Goal: Check status: Check status

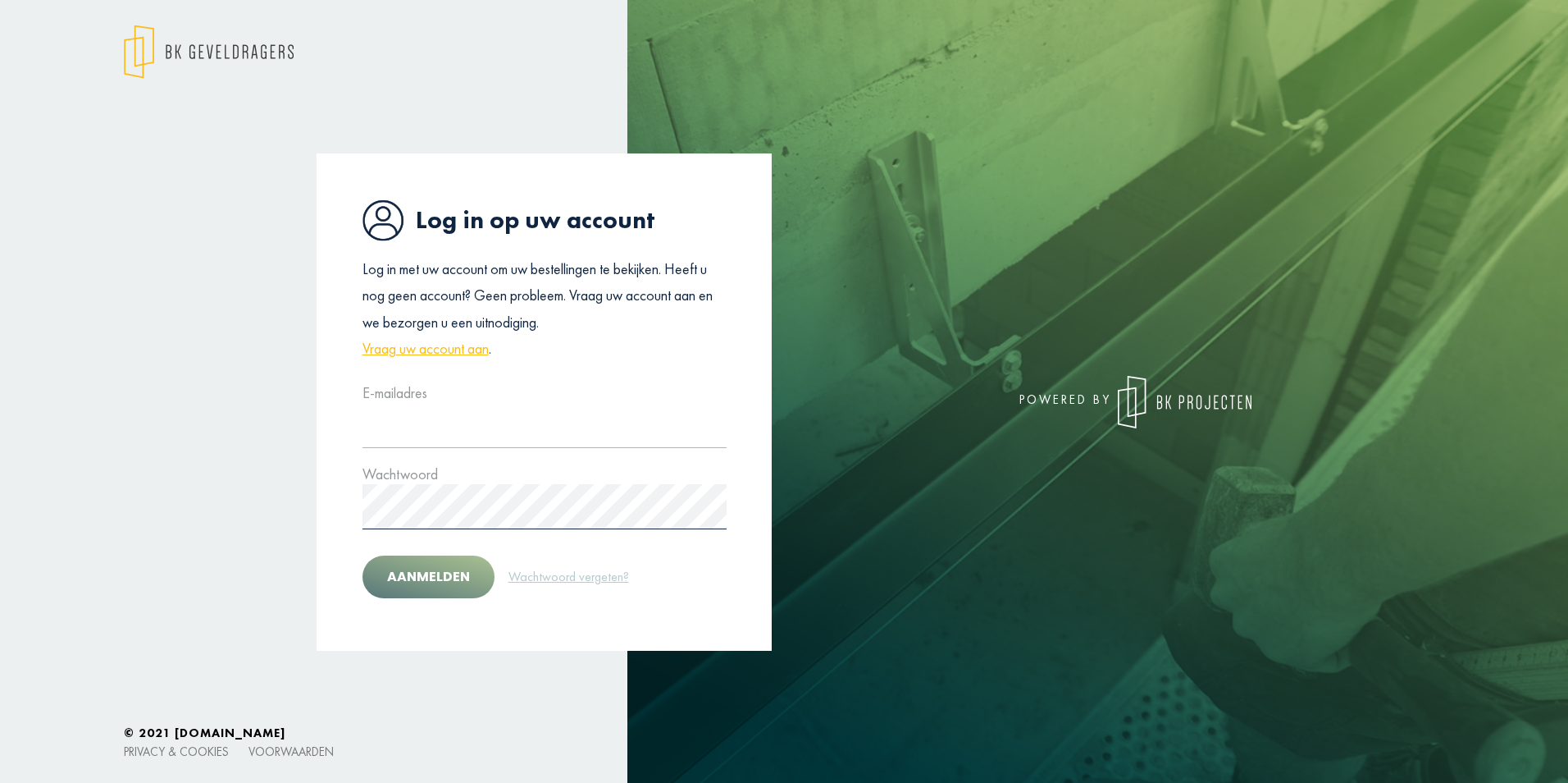
click at [434, 445] on input "text" at bounding box center [545, 426] width 364 height 45
click at [94, 149] on div "Log in op uw account Log in met uw account om uw bestellingen te bekijken. Heef…" at bounding box center [784, 392] width 1568 height 783
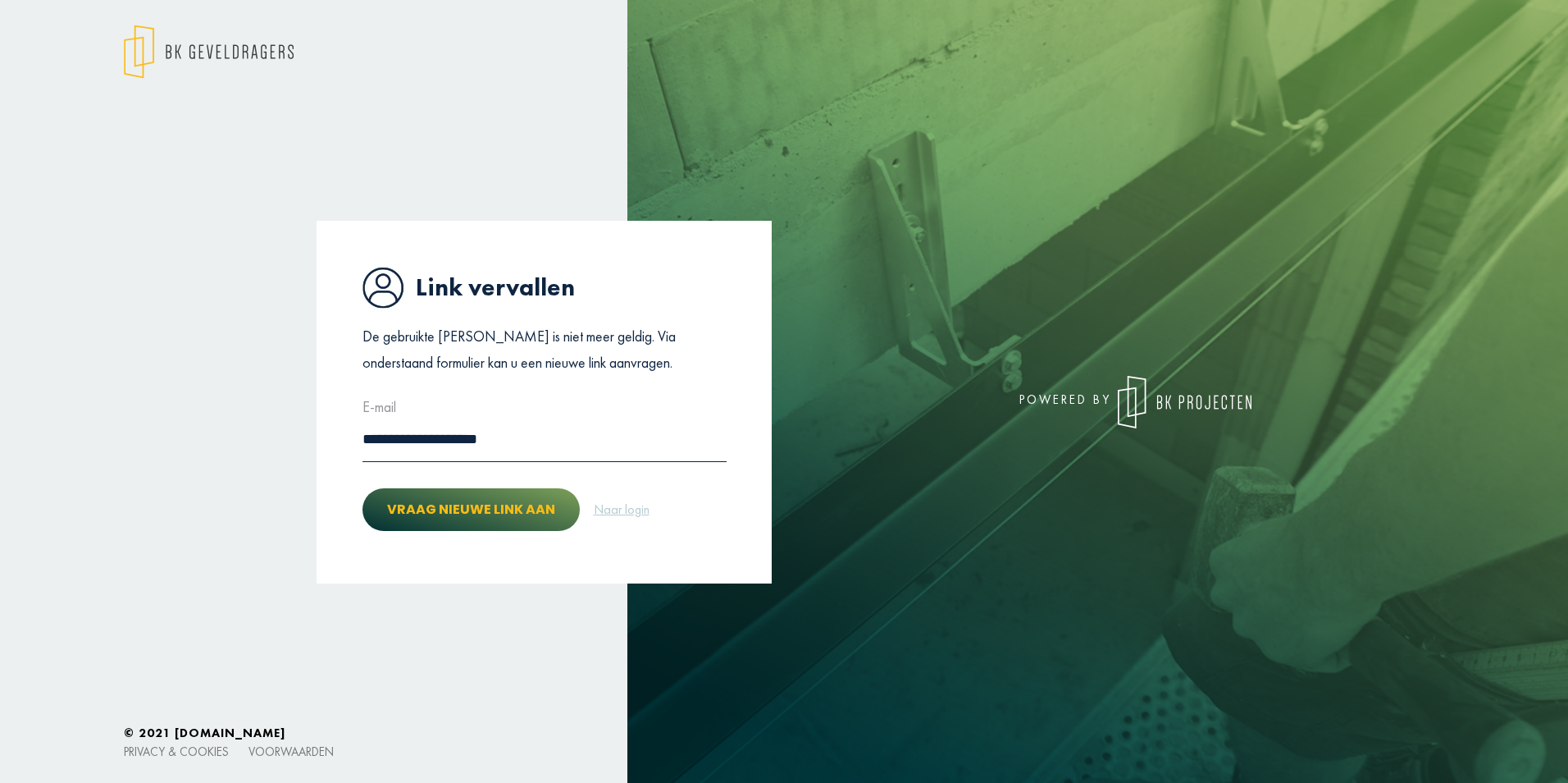
click at [547, 519] on button "Vraag nieuwe link aan" at bounding box center [471, 510] width 217 height 43
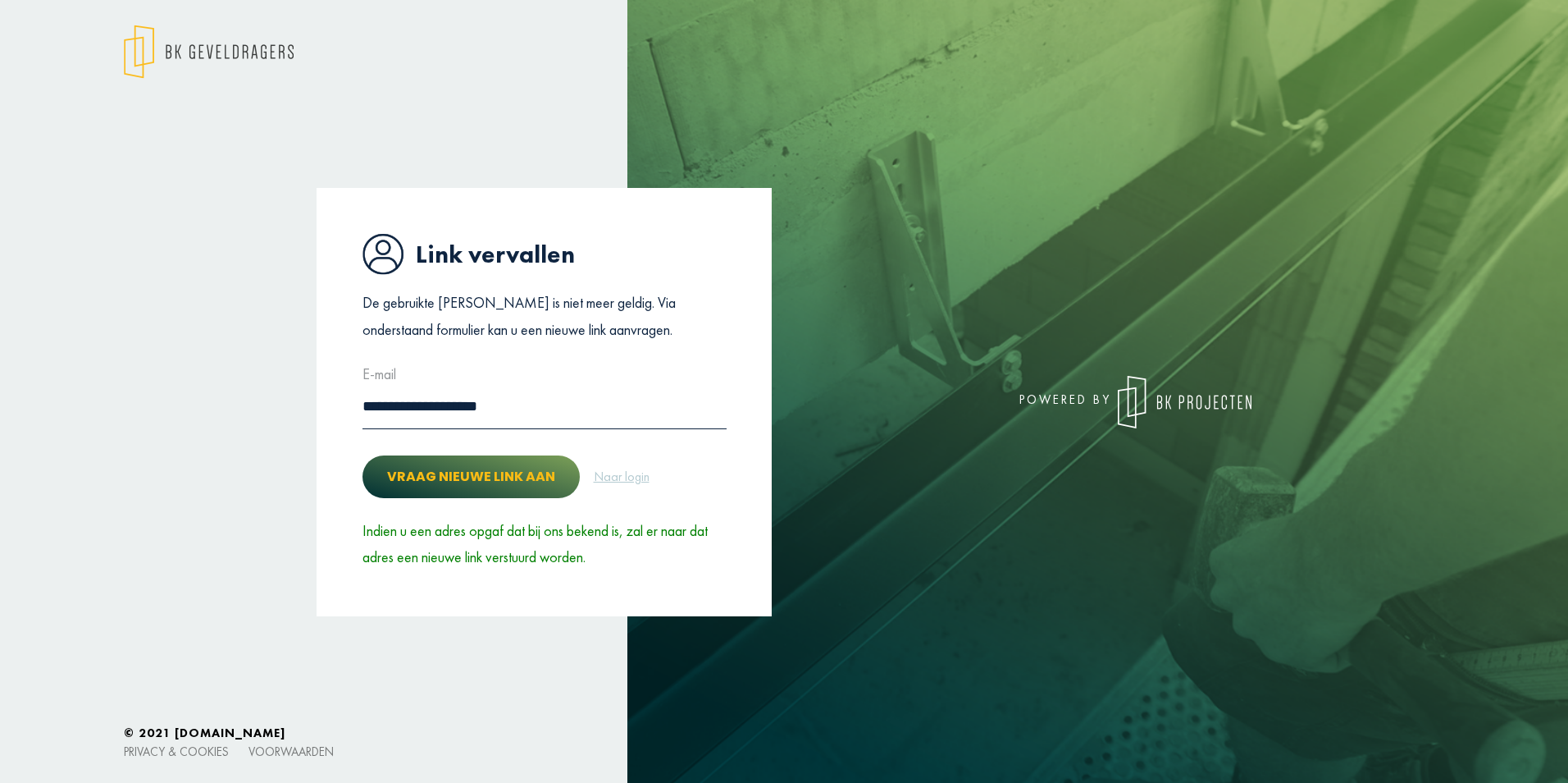
click at [530, 486] on button "Vraag nieuwe link aan" at bounding box center [471, 477] width 217 height 43
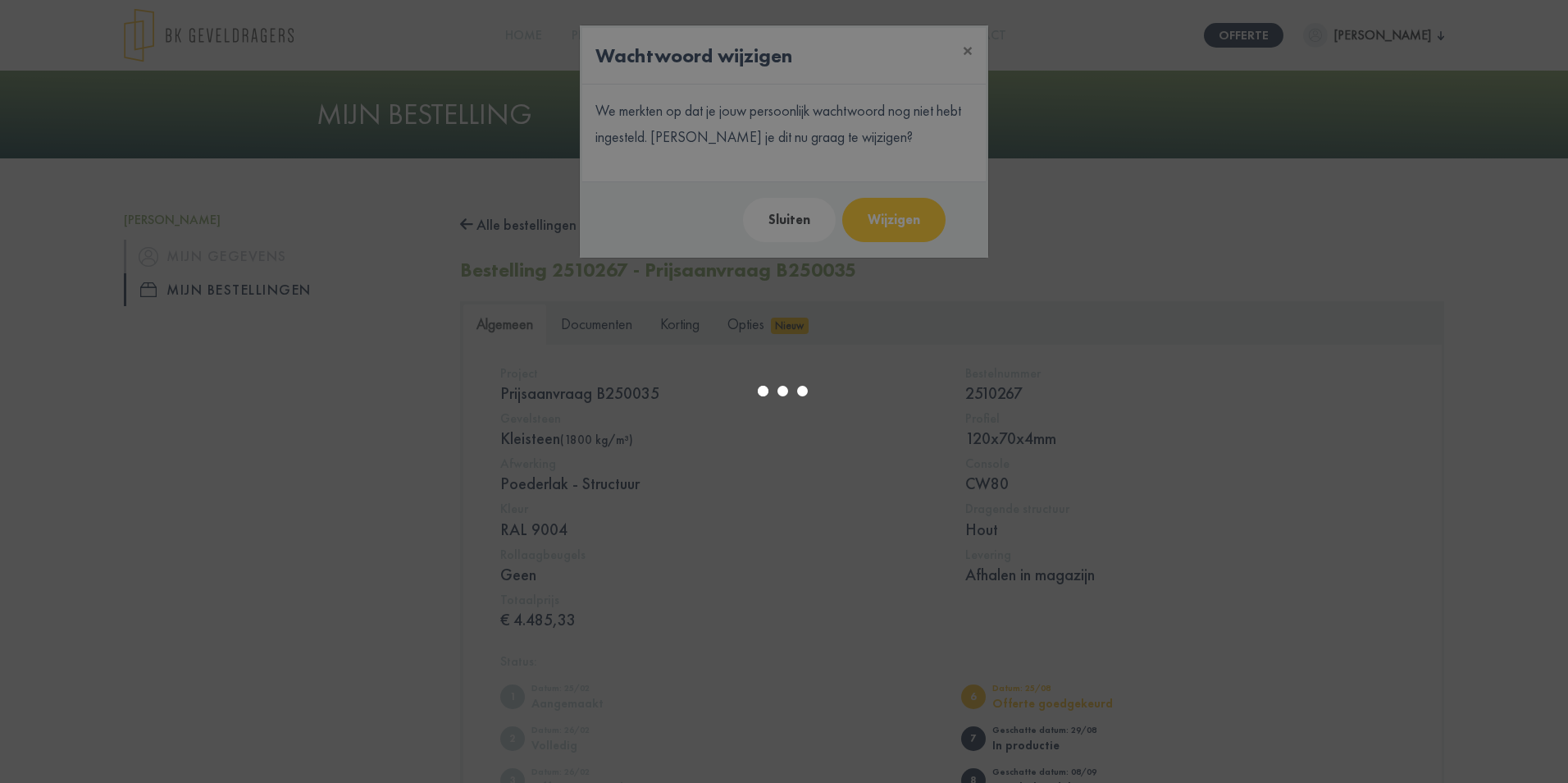
click at [787, 219] on div at bounding box center [784, 392] width 1568 height 783
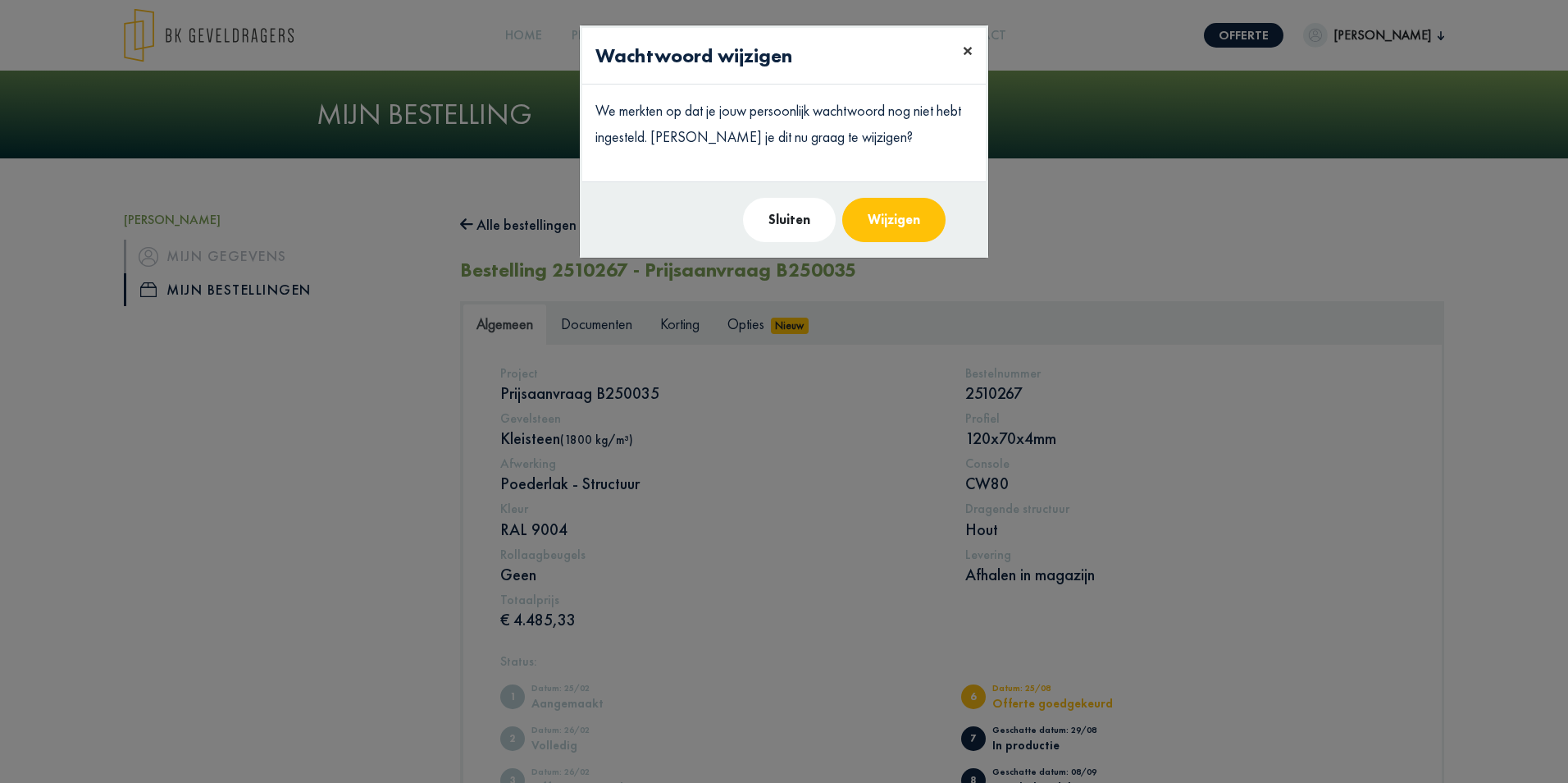
click at [960, 53] on button "×" at bounding box center [968, 50] width 36 height 46
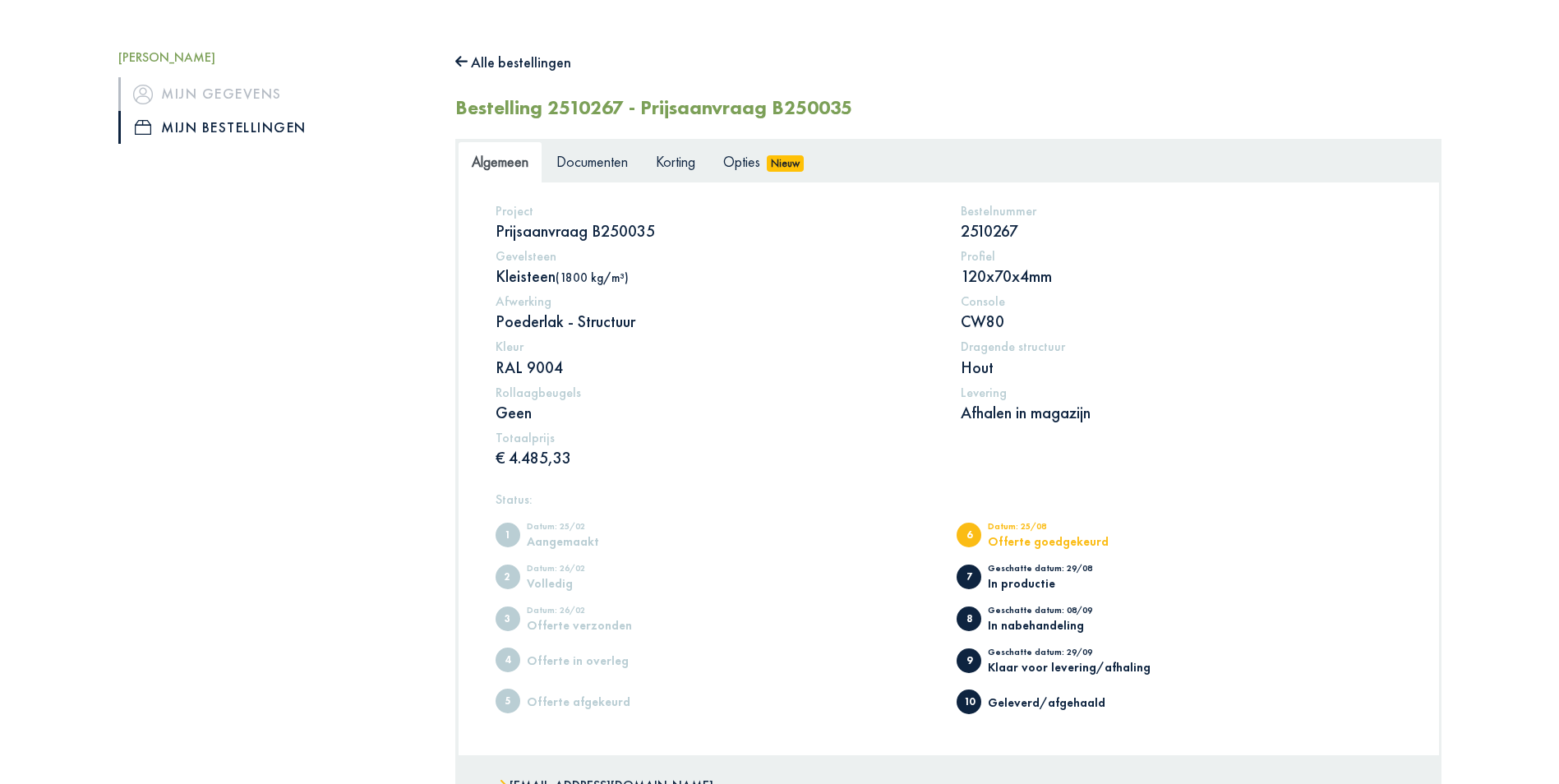
scroll to position [165, 0]
click at [760, 163] on span "Opties" at bounding box center [741, 159] width 37 height 19
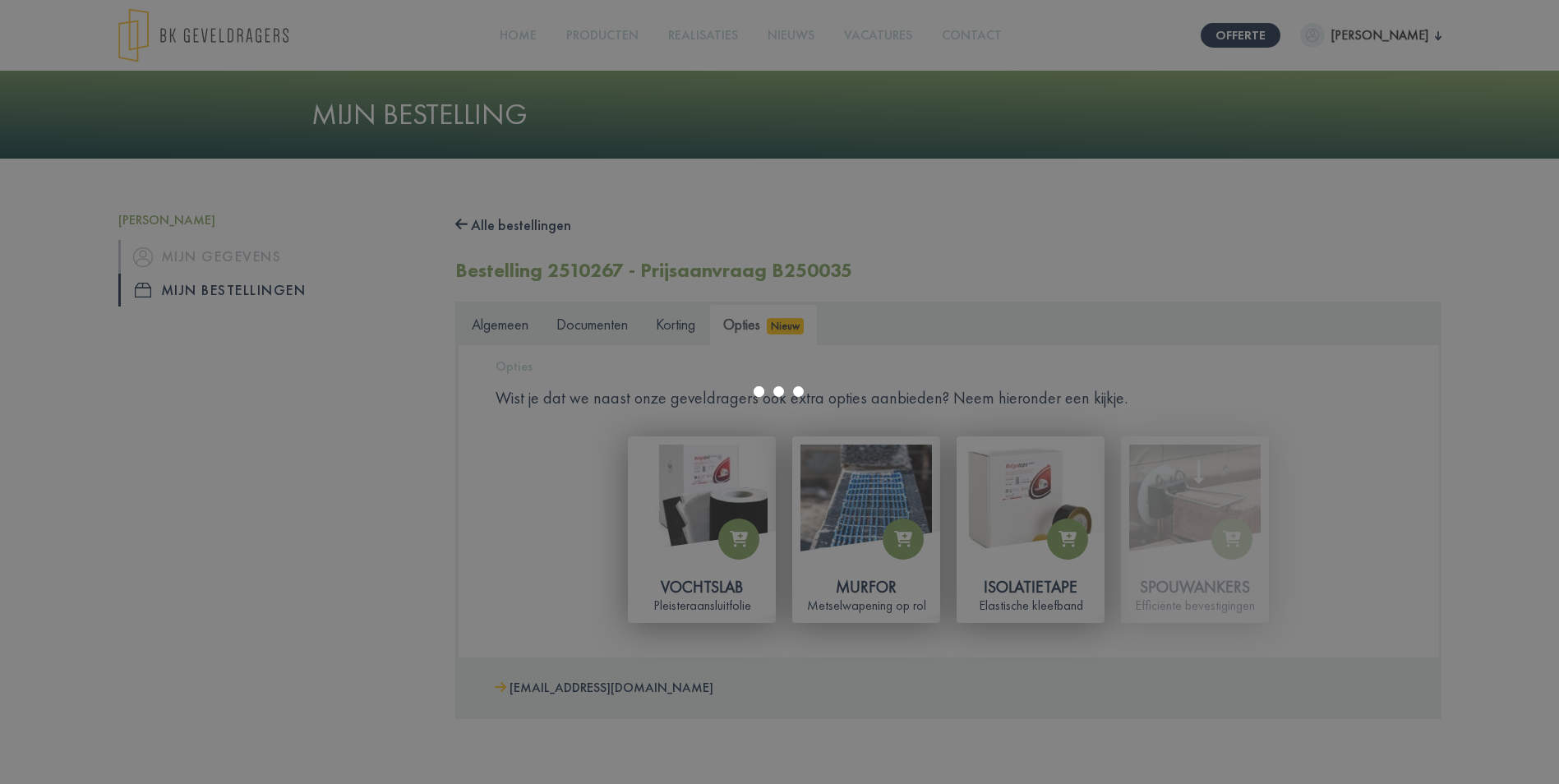
click at [596, 344] on div at bounding box center [779, 392] width 1559 height 784
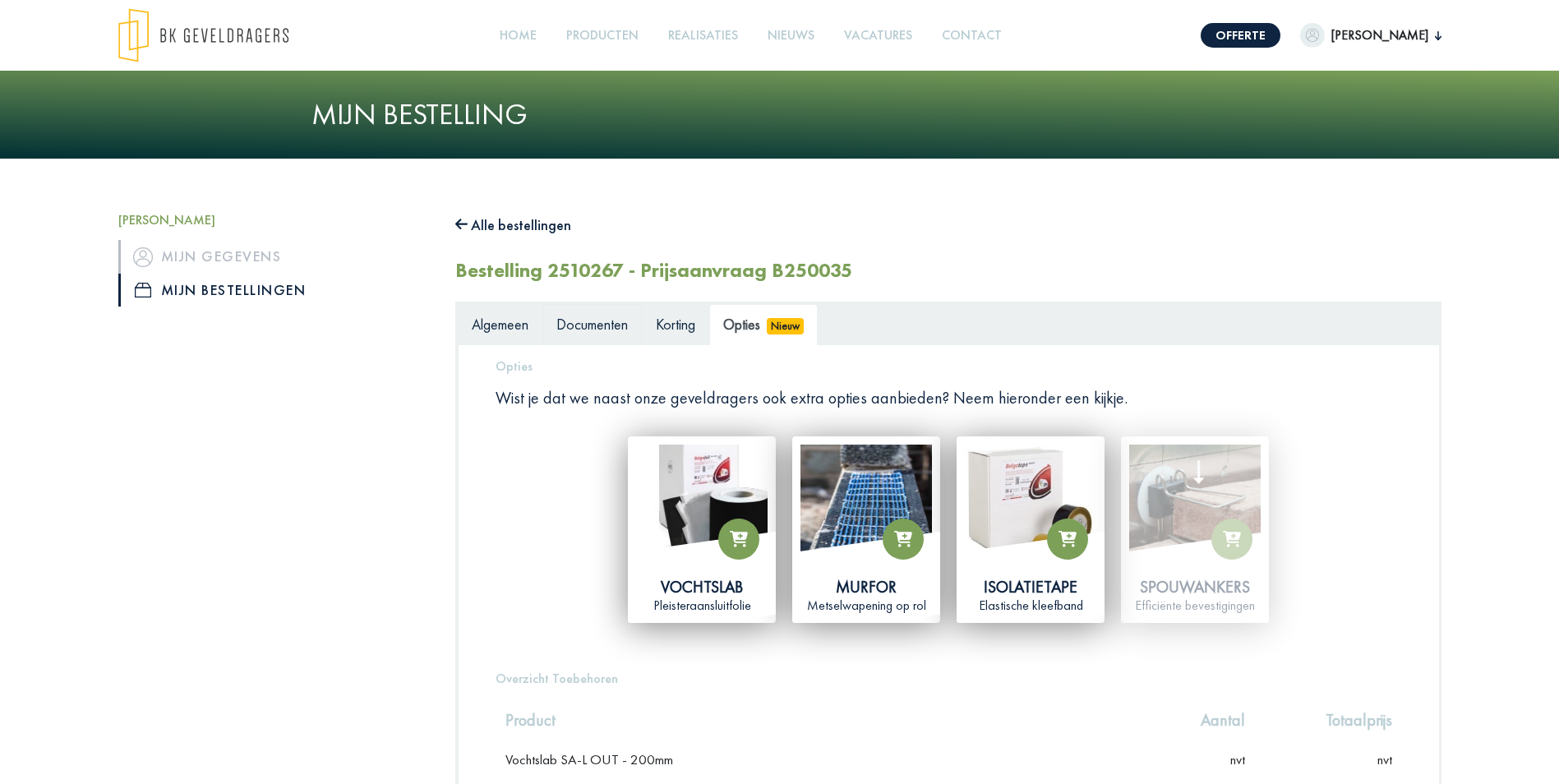
click at [595, 335] on link "Documenten" at bounding box center [592, 325] width 100 height 41
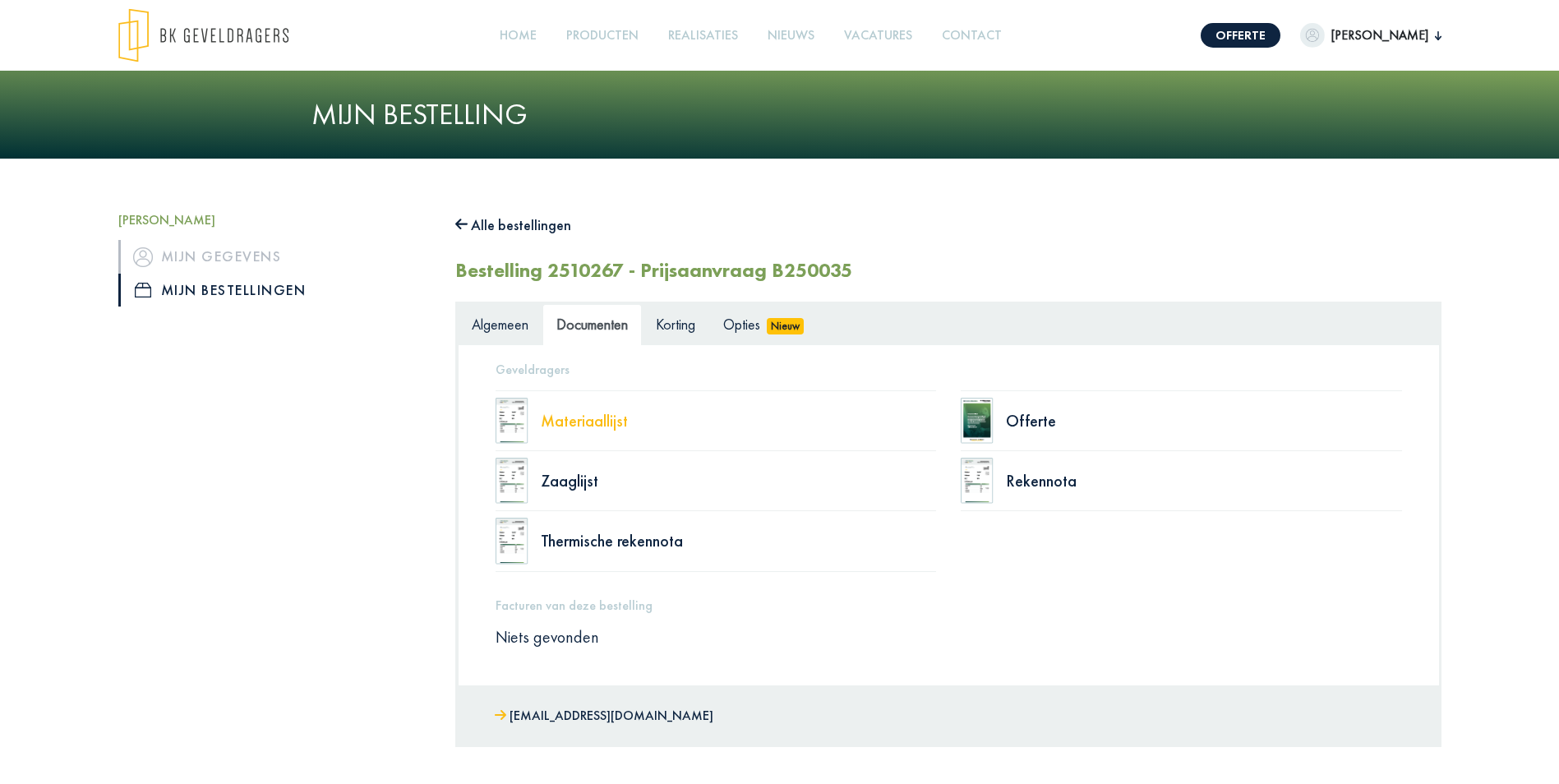
click at [581, 418] on div "Materiaallijst" at bounding box center [739, 421] width 396 height 16
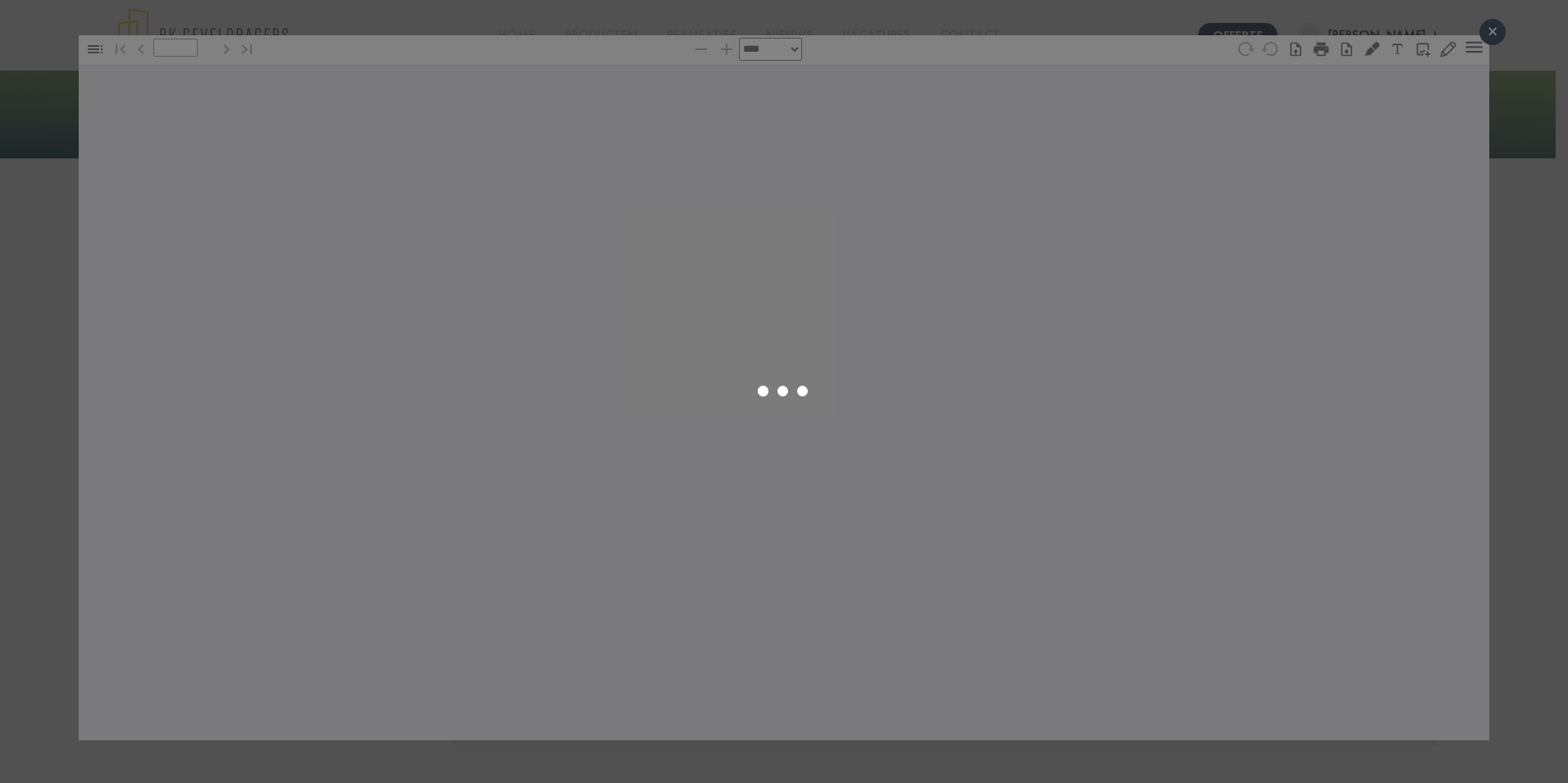
type input "*"
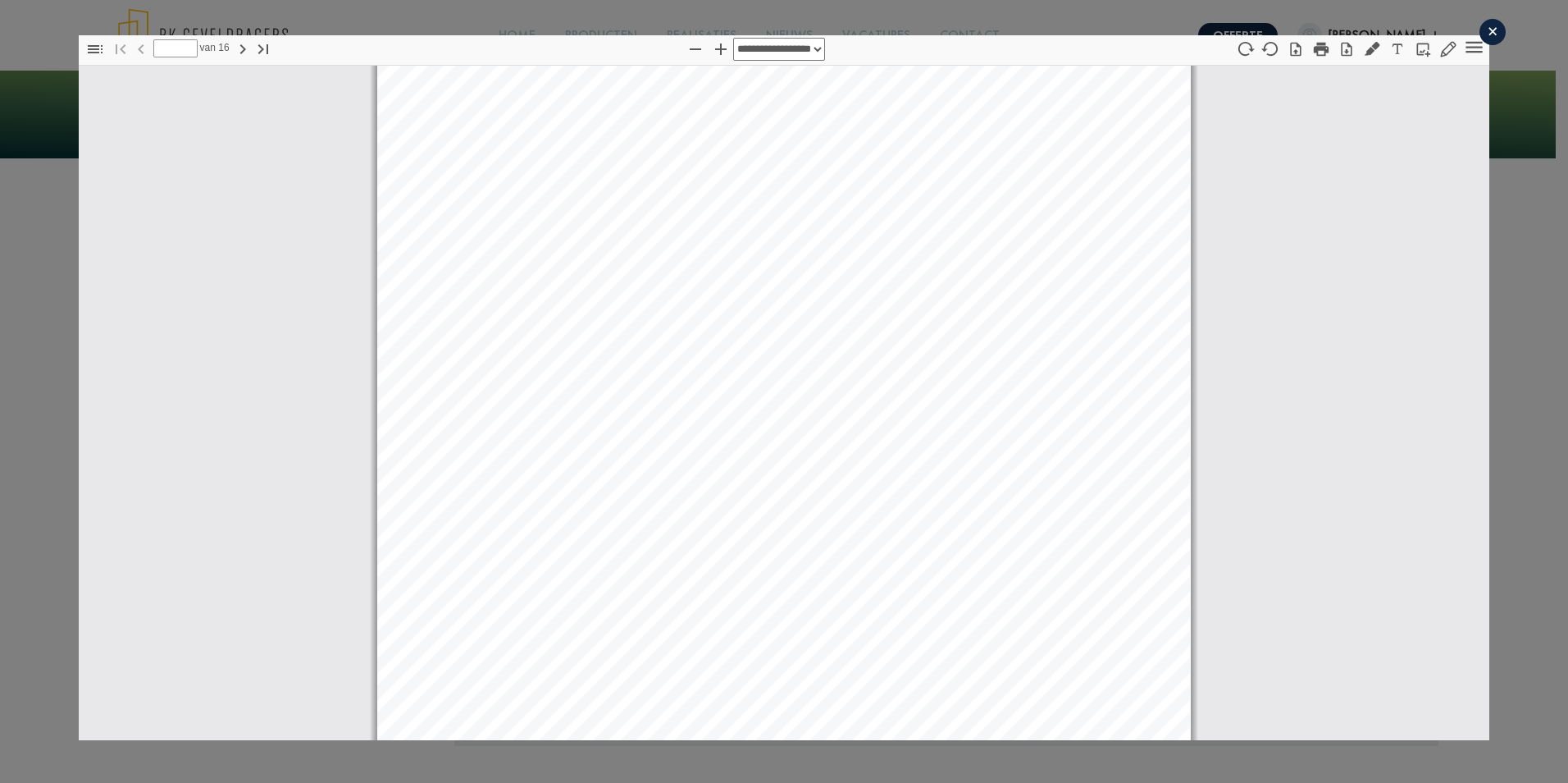
select select "****"
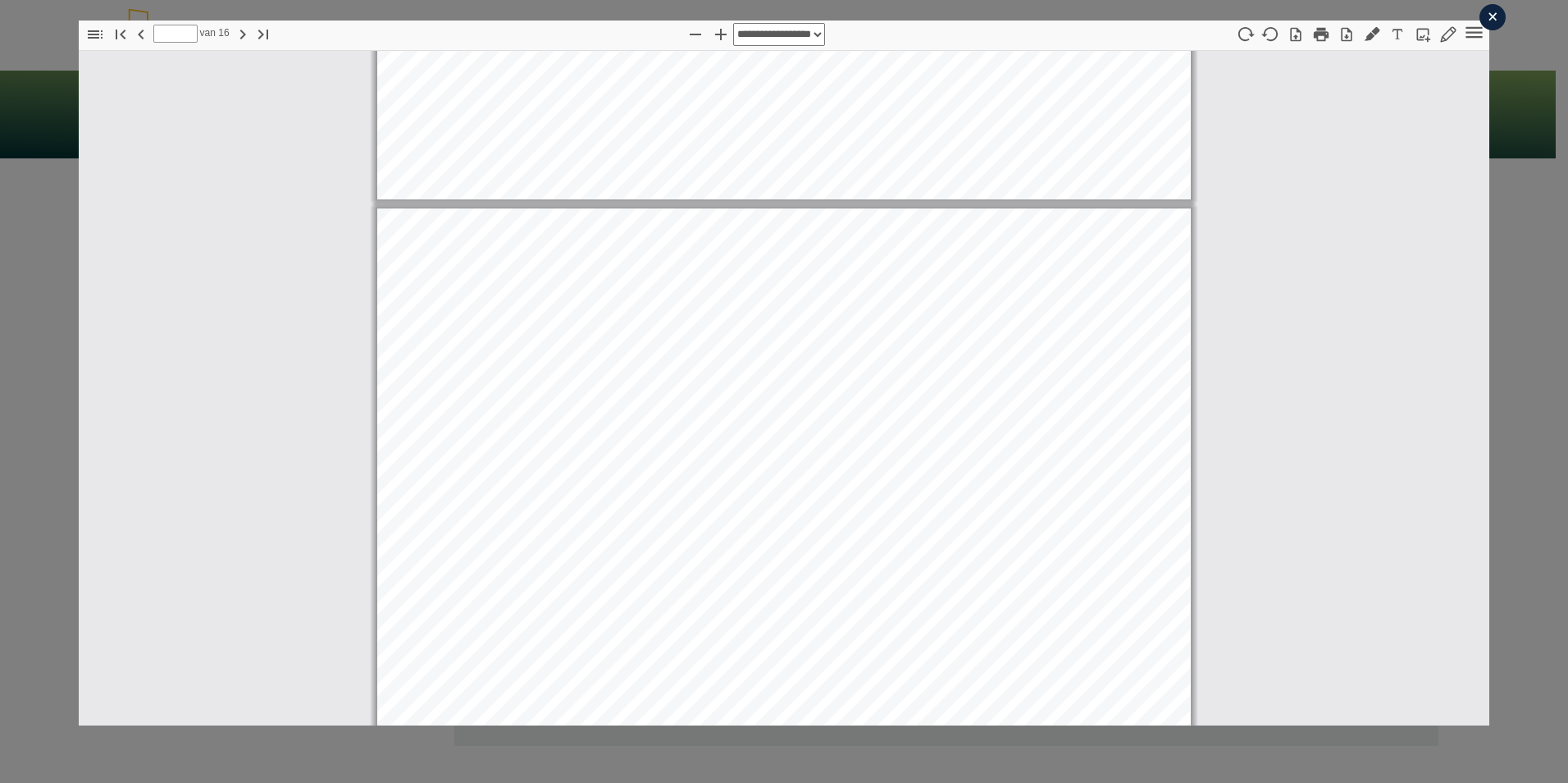
scroll to position [15018, 0]
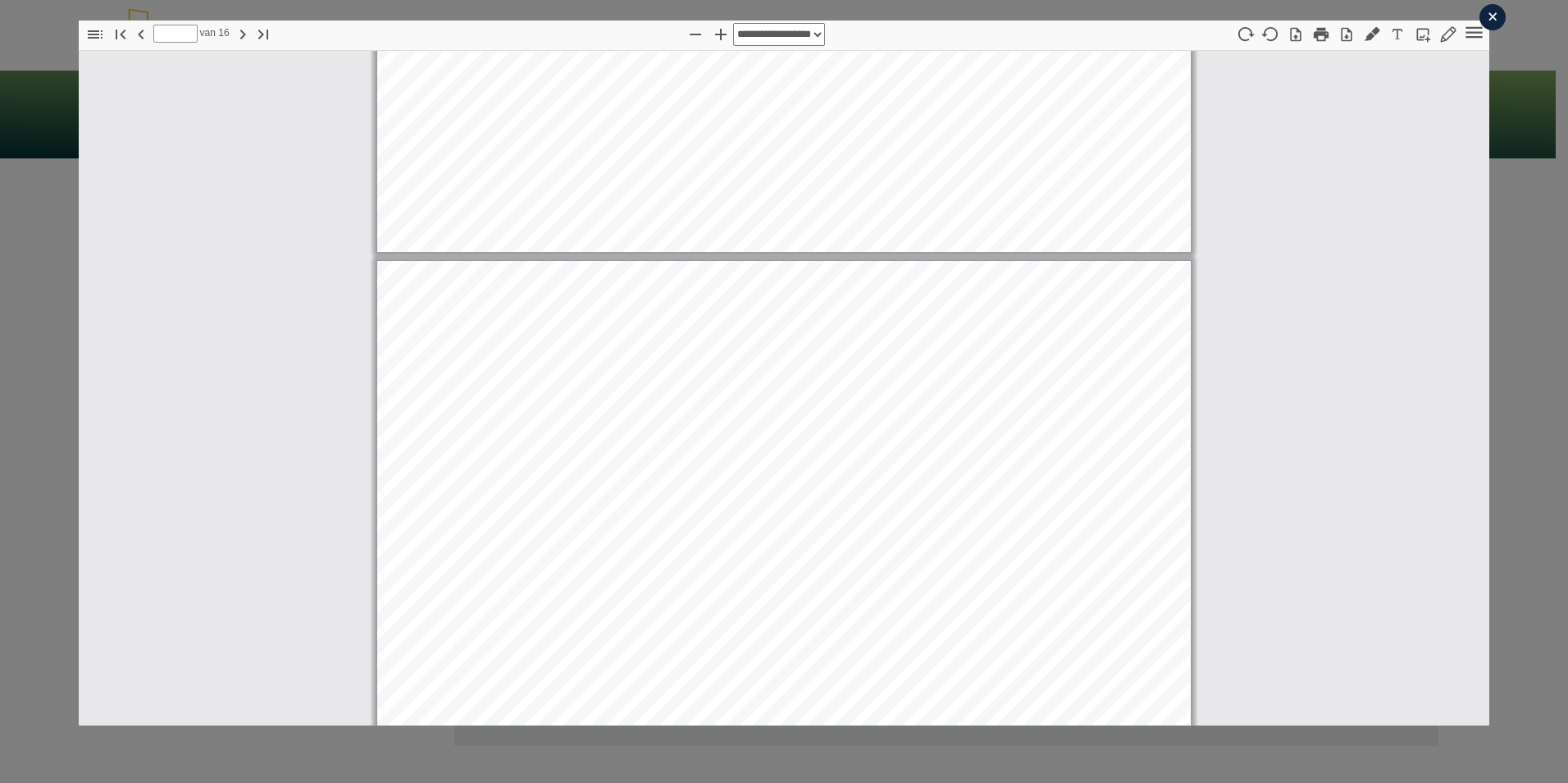
type input "*"
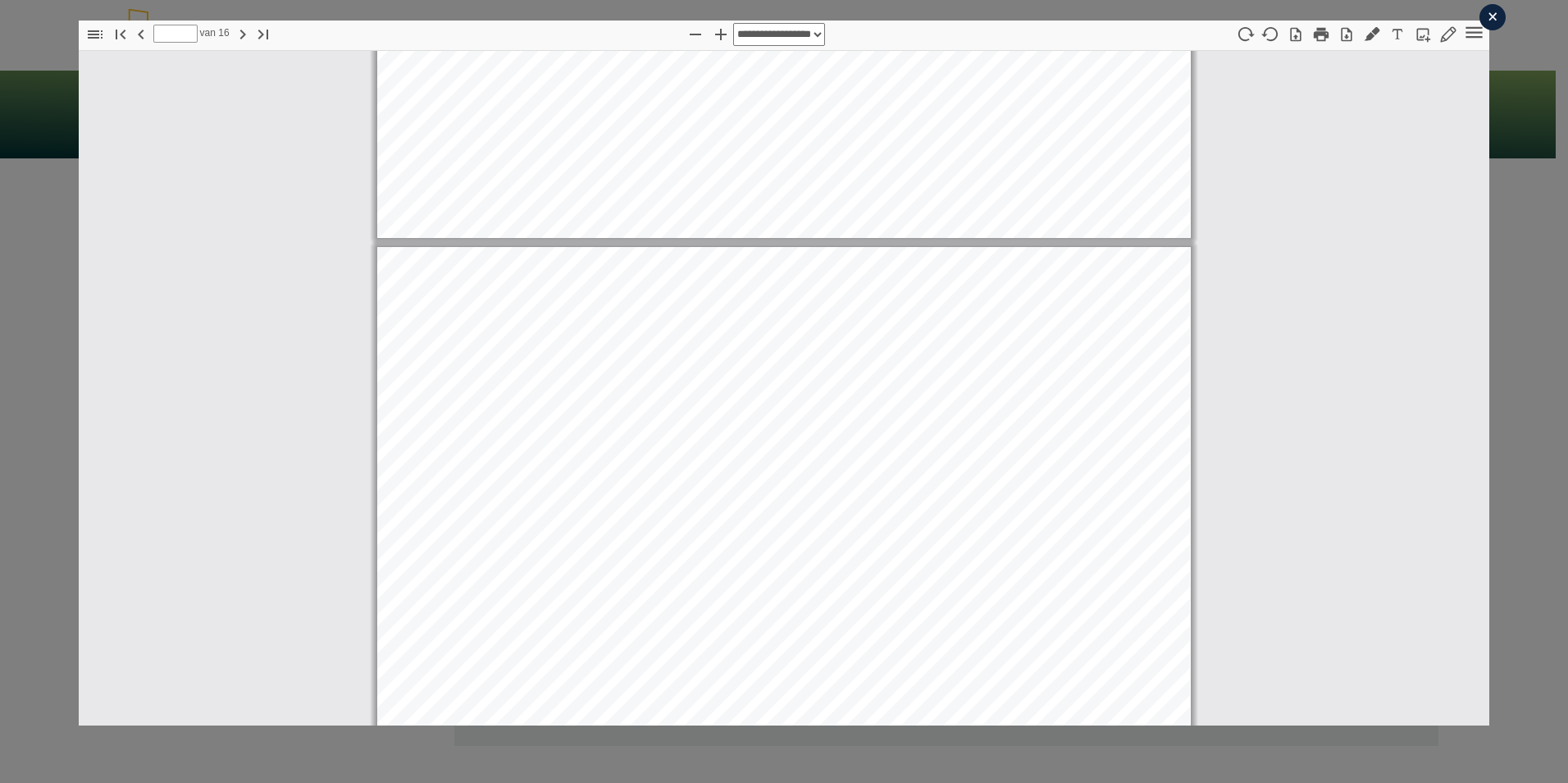
scroll to position [3286, 0]
